Goal: Task Accomplishment & Management: Use online tool/utility

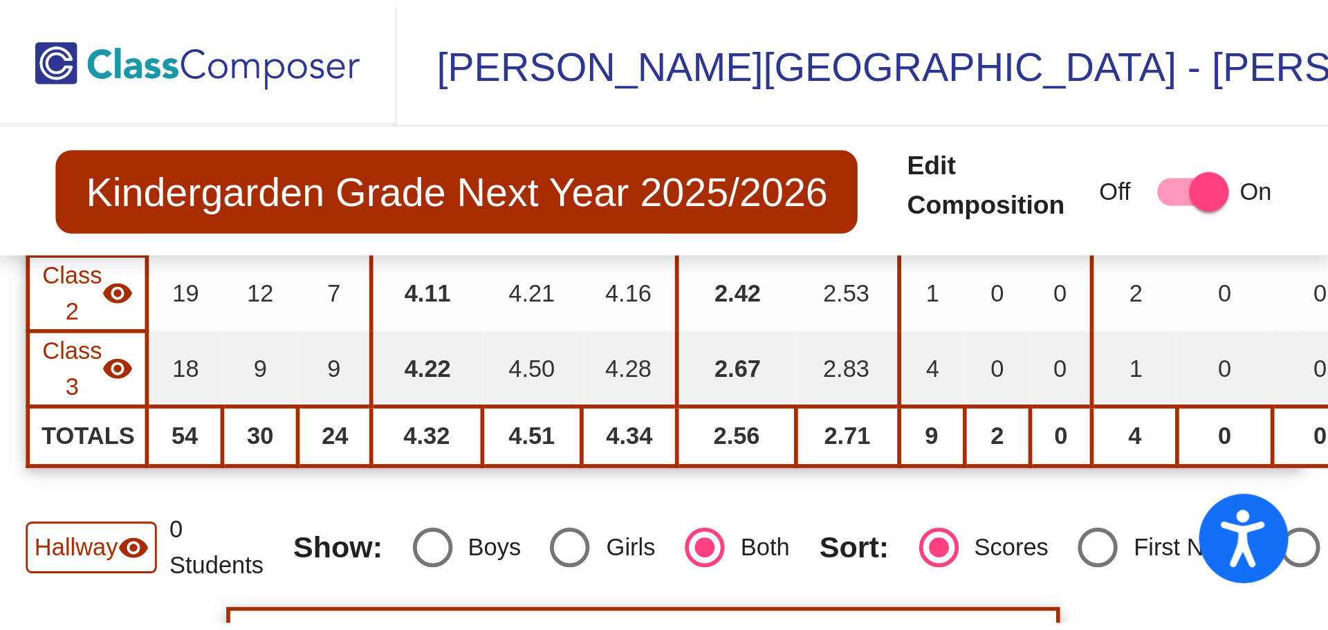
scroll to position [196, 0]
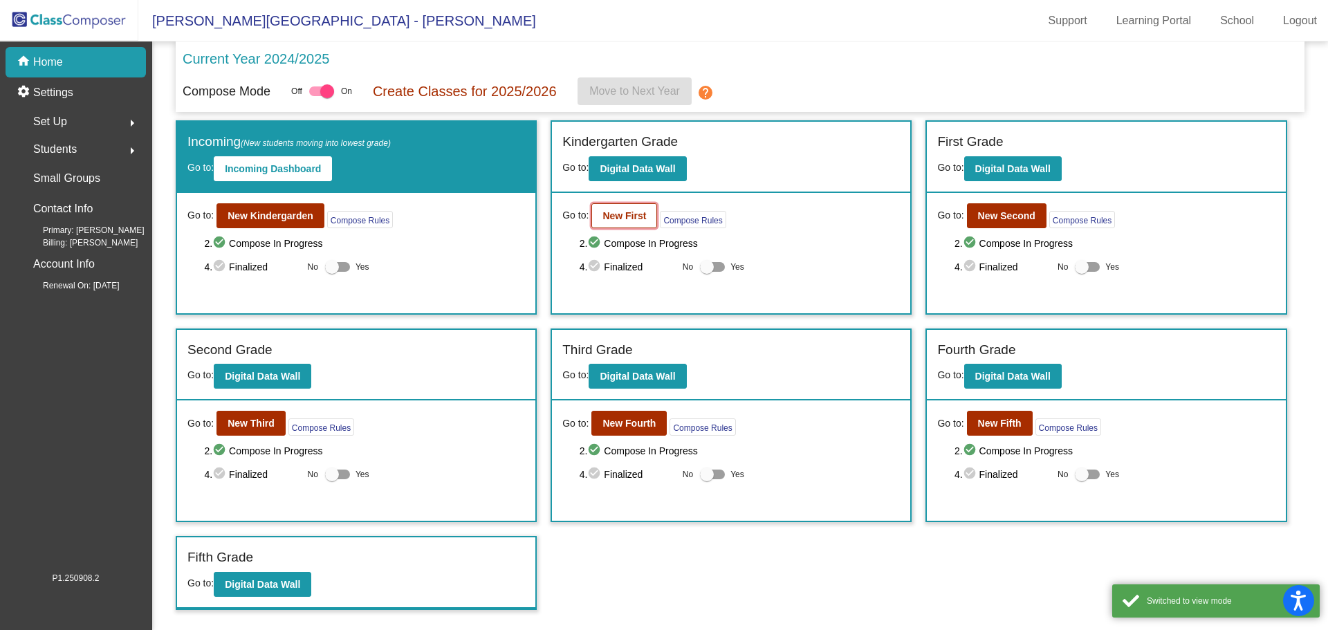
click at [626, 211] on b "New First" at bounding box center [624, 215] width 44 height 11
click at [987, 210] on b "New Second" at bounding box center [1006, 215] width 57 height 11
click at [258, 420] on b "New Third" at bounding box center [250, 423] width 47 height 11
click at [624, 415] on button "New Fourth" at bounding box center [628, 423] width 75 height 25
click at [1012, 415] on button "New Fifth" at bounding box center [1000, 423] width 66 height 25
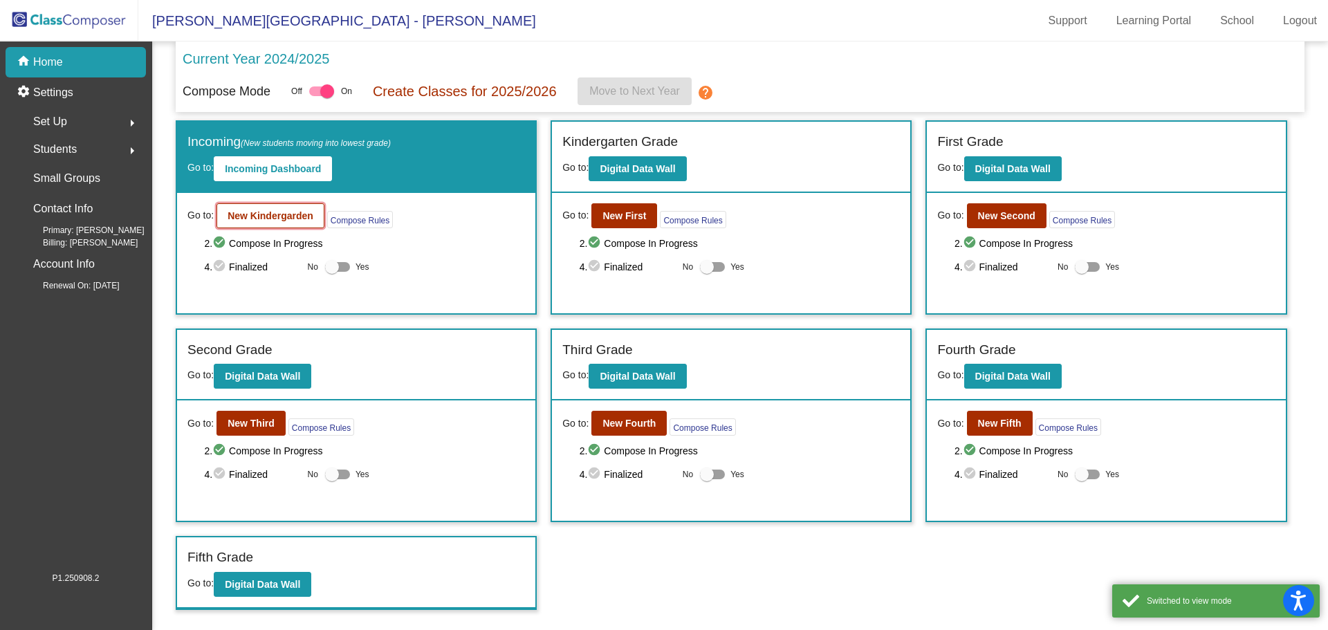
click at [272, 212] on b "New Kindergarden" at bounding box center [270, 215] width 86 height 11
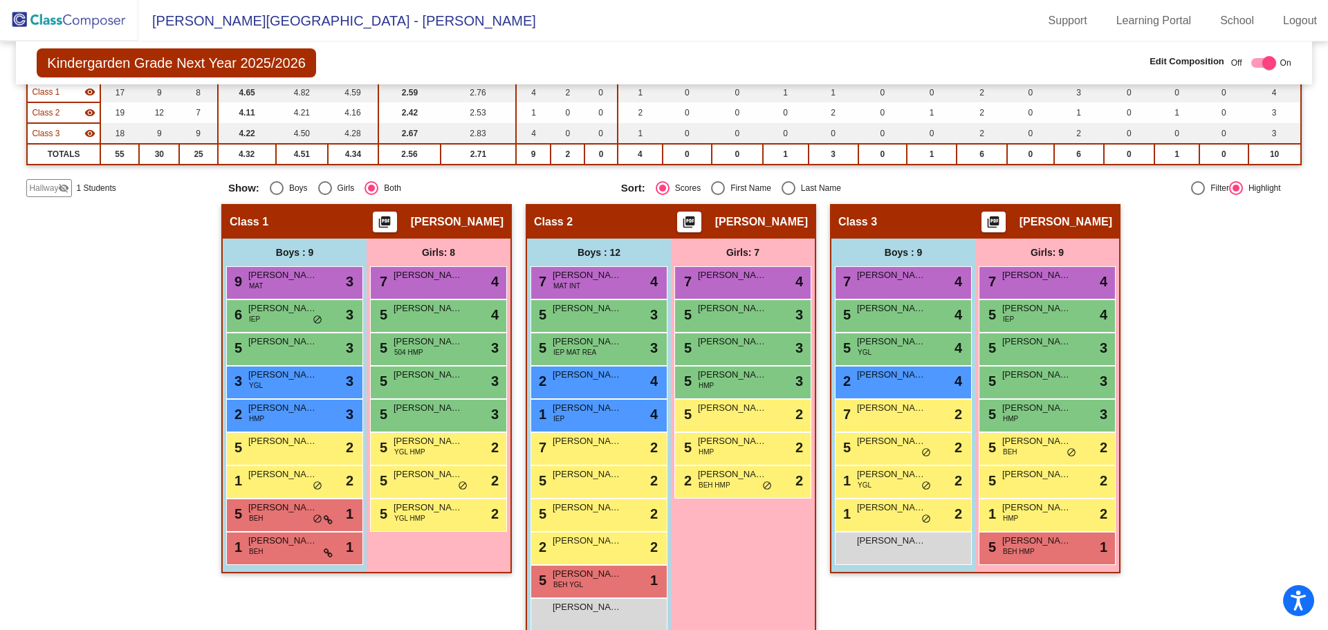
scroll to position [163, 0]
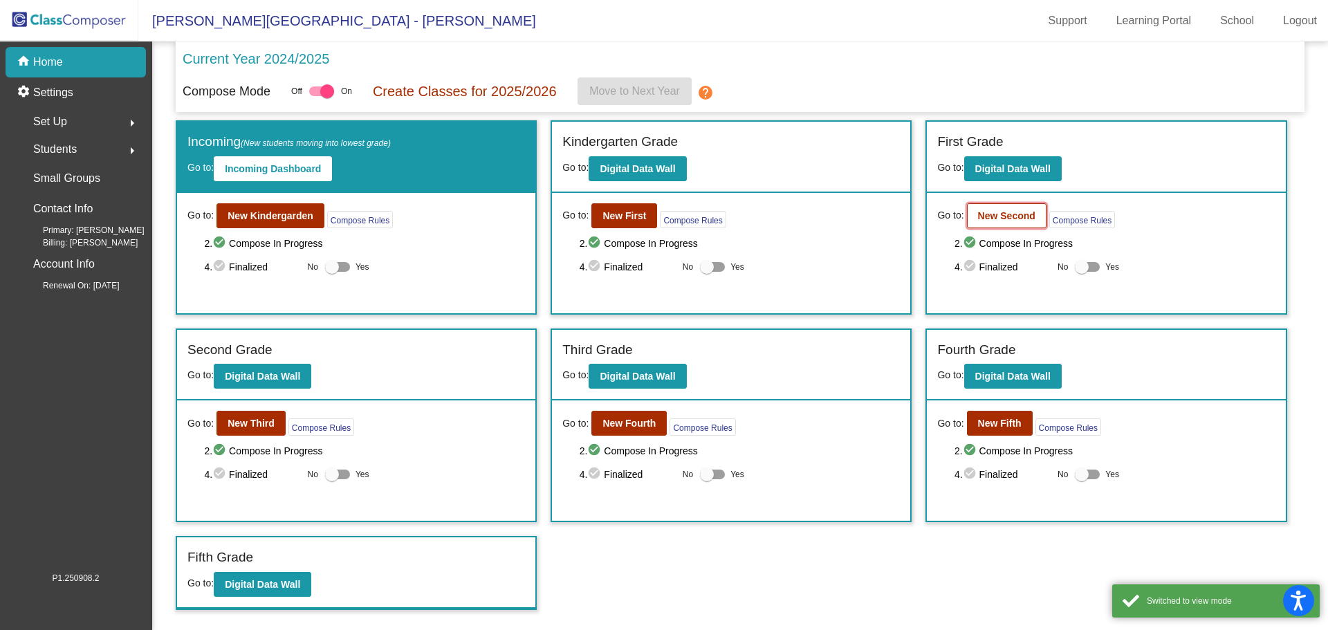
click at [995, 216] on b "New Second" at bounding box center [1006, 215] width 57 height 11
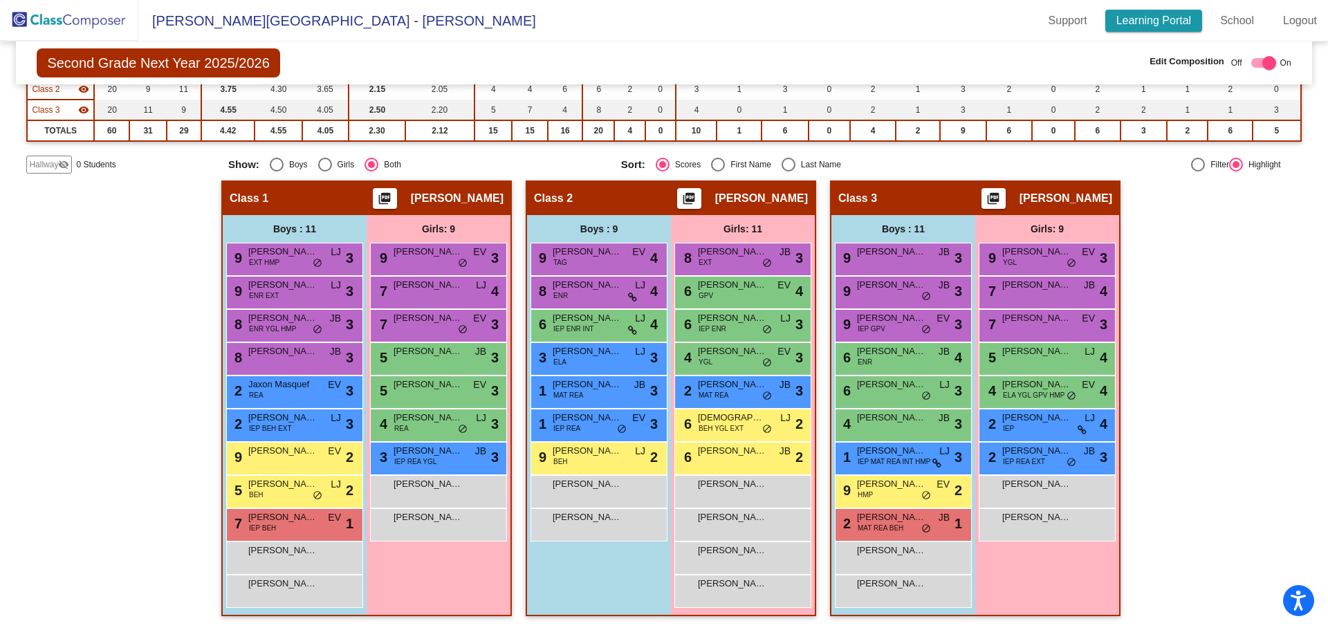
scroll to position [185, 0]
